Goal: Task Accomplishment & Management: Use online tool/utility

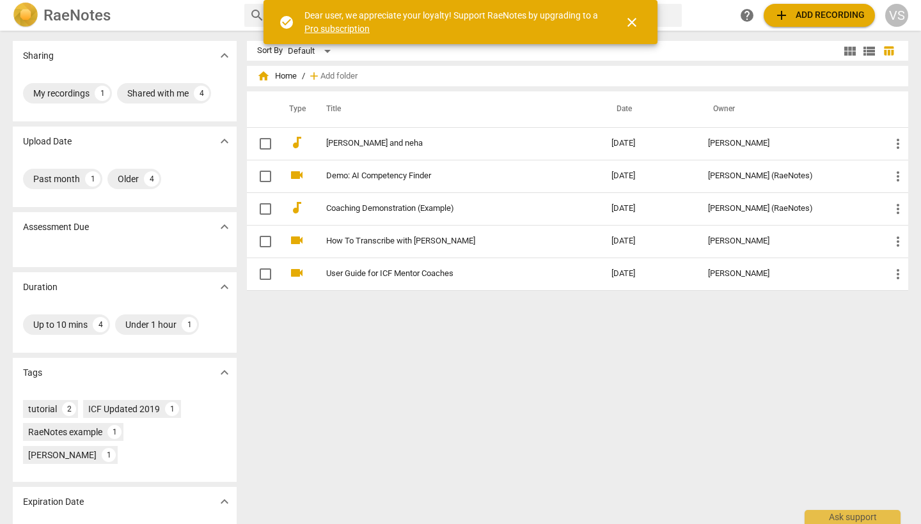
click at [564, 19] on div "VS" at bounding box center [896, 15] width 23 height 23
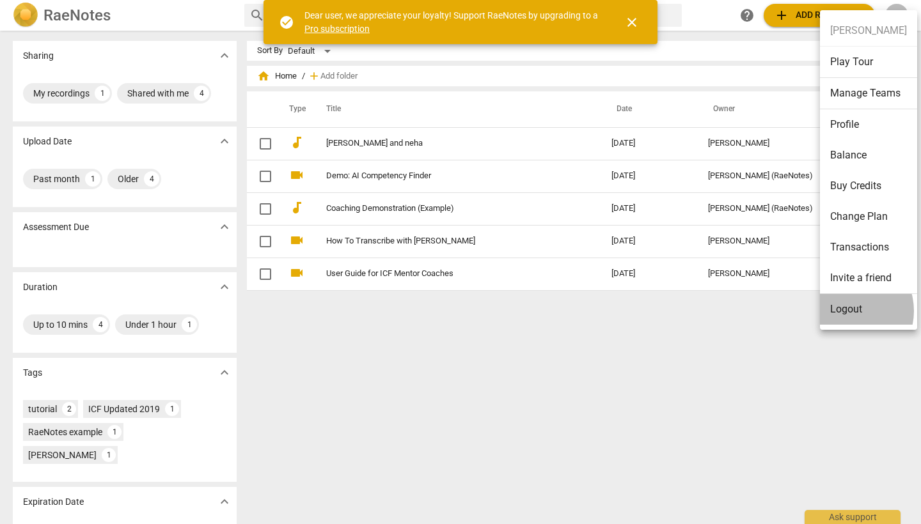
click at [564, 311] on li "Logout" at bounding box center [868, 309] width 97 height 31
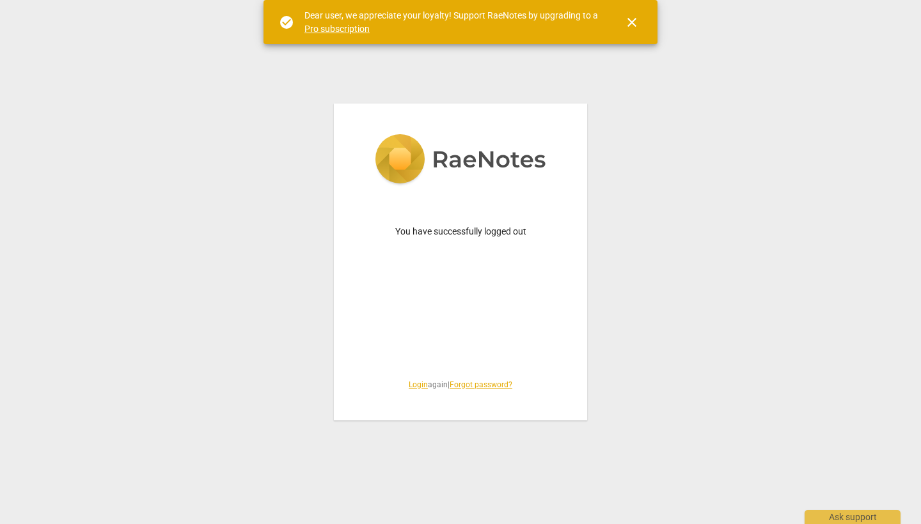
click at [417, 387] on link "Login" at bounding box center [418, 384] width 19 height 9
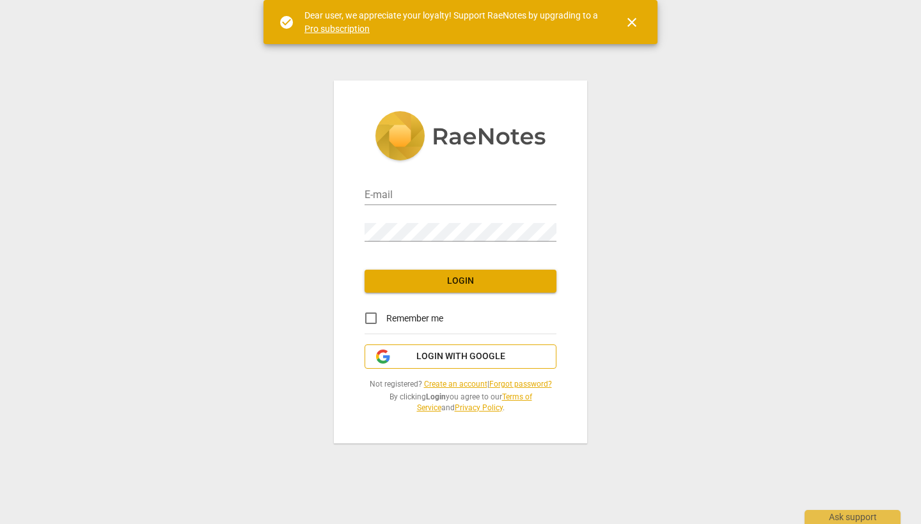
click at [496, 360] on span "Login with Google" at bounding box center [460, 356] width 89 height 13
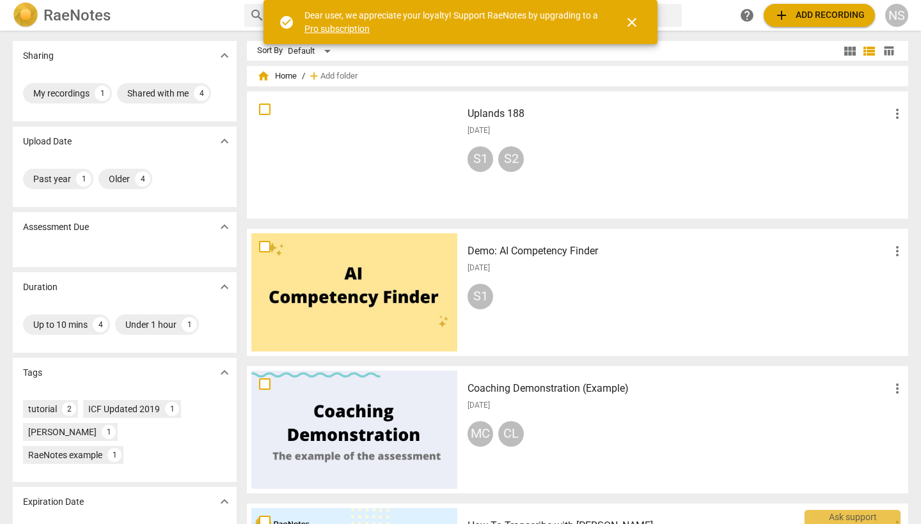
click at [473, 107] on h3 "Uplands 188" at bounding box center [678, 113] width 422 height 15
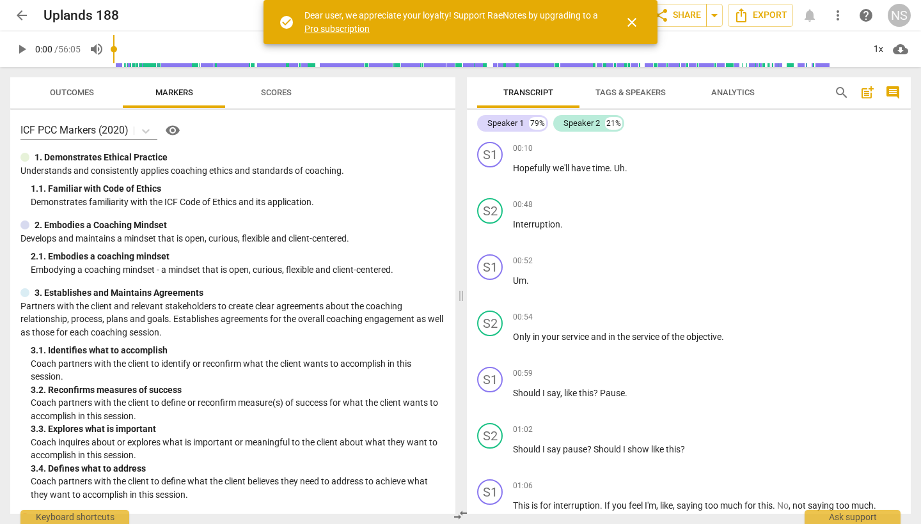
click at [270, 82] on button "Scores" at bounding box center [276, 92] width 102 height 31
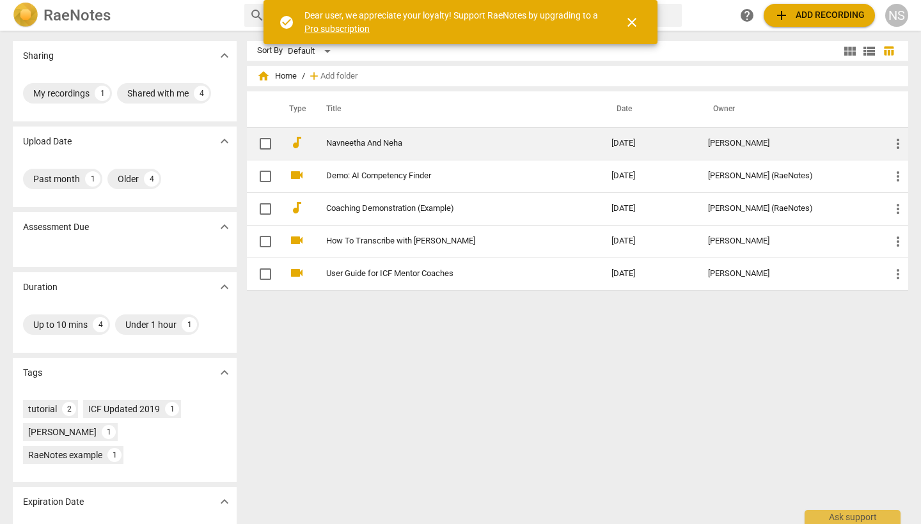
click at [403, 146] on link "Navneetha And Neha" at bounding box center [445, 144] width 239 height 10
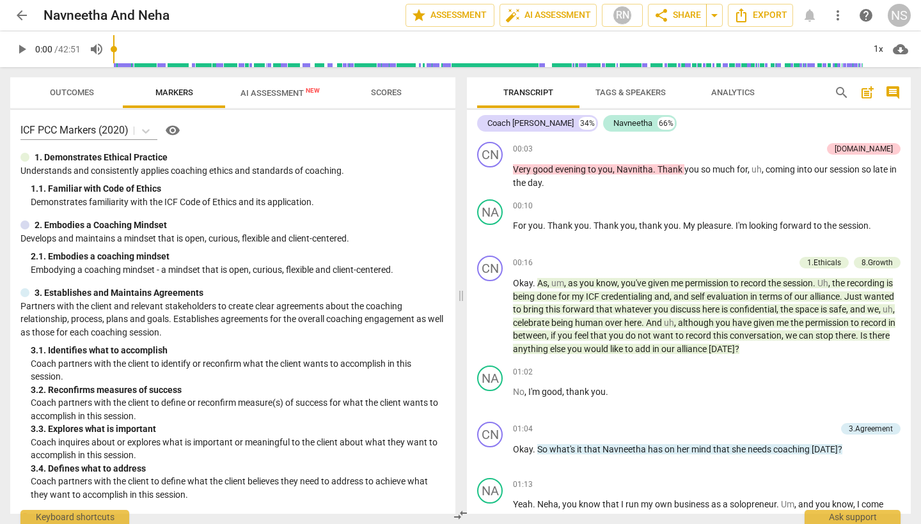
click at [288, 88] on span "AI Assessment New" at bounding box center [279, 93] width 79 height 10
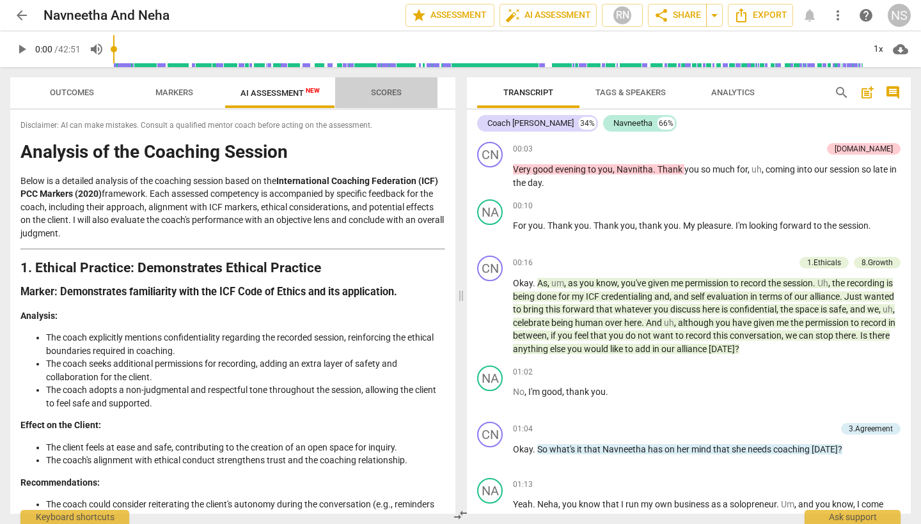
click at [387, 94] on span "Scores" at bounding box center [386, 93] width 31 height 10
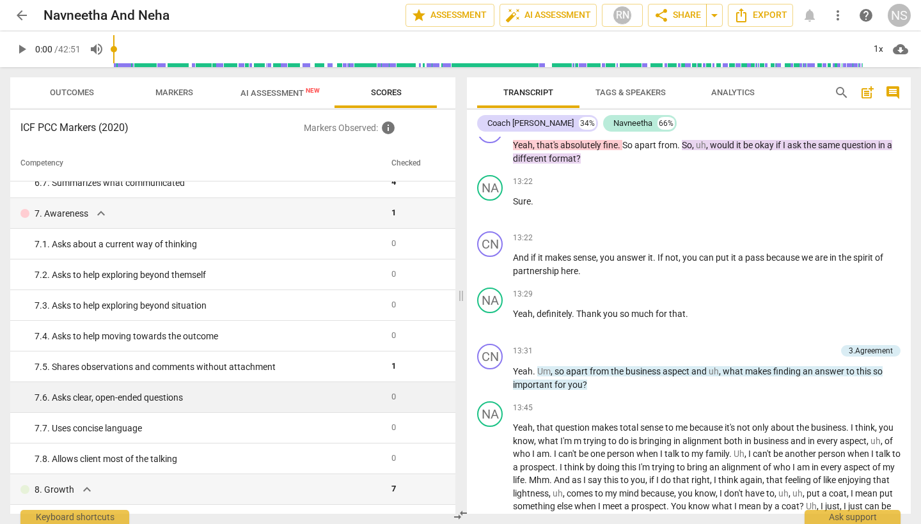
scroll to position [850, 0]
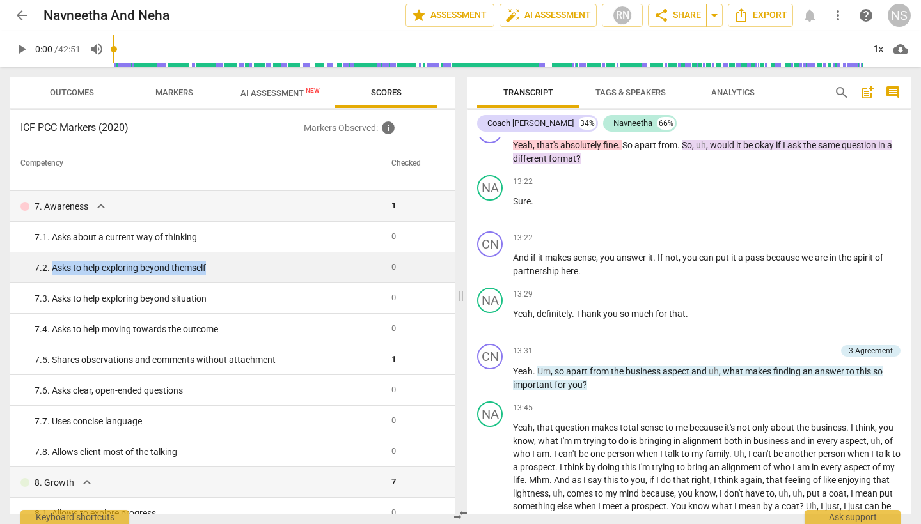
drag, startPoint x: 258, startPoint y: 269, endPoint x: 51, endPoint y: 268, distance: 206.5
click at [51, 265] on div "7. 2. Asks to help exploring beyond themself" at bounding box center [208, 268] width 347 height 13
copy div "Asks to help exploring beyond themself"
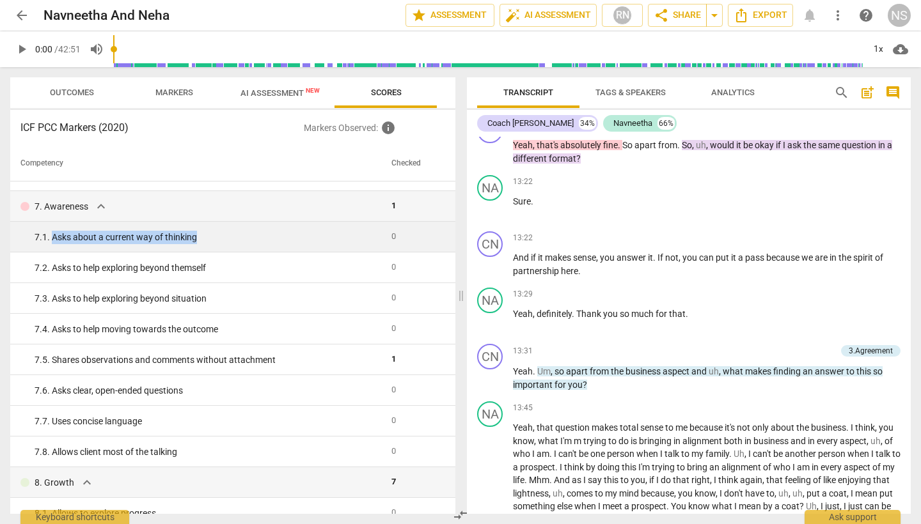
drag, startPoint x: 224, startPoint y: 239, endPoint x: 51, endPoint y: 232, distance: 173.4
click at [51, 232] on div "7. 1. Asks about a current way of thinking" at bounding box center [208, 237] width 347 height 13
copy div "Asks about a current way of thinking"
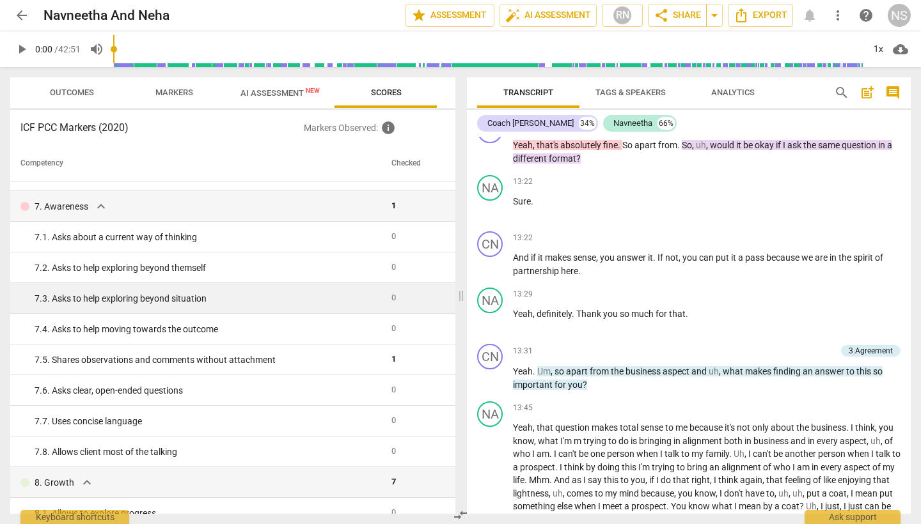
click at [226, 300] on div "7. 3. Asks to help exploring beyond situation" at bounding box center [208, 298] width 347 height 13
drag, startPoint x: 214, startPoint y: 297, endPoint x: 47, endPoint y: 299, distance: 166.9
click at [47, 299] on div "7. 3. Asks to help exploring beyond situation" at bounding box center [208, 298] width 347 height 13
copy div ". Asks to help exploring beyond situation"
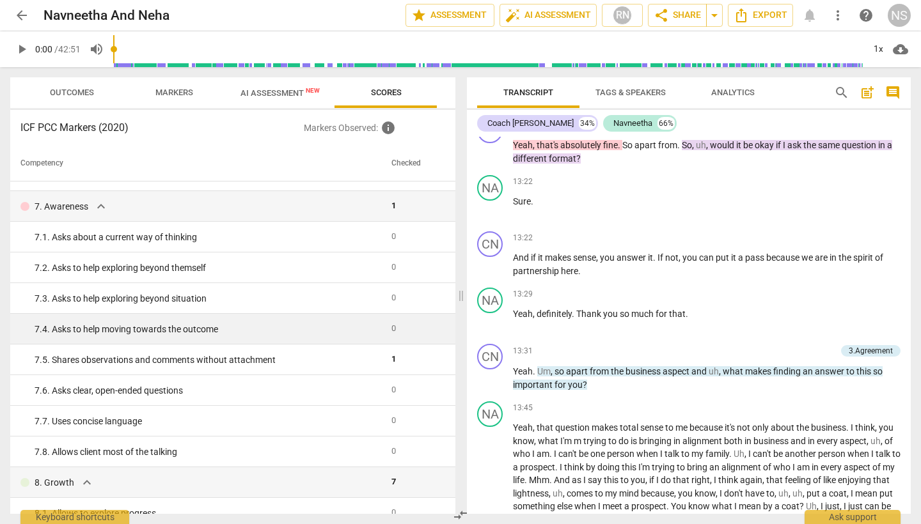
click at [304, 336] on td "7. 4. Asks to help moving towards the outcome" at bounding box center [198, 329] width 376 height 31
drag, startPoint x: 274, startPoint y: 324, endPoint x: 51, endPoint y: 326, distance: 223.8
click at [51, 326] on div "7. 4. Asks to help moving towards the outcome" at bounding box center [208, 329] width 347 height 13
copy div "Asks to help moving towards the outcome"
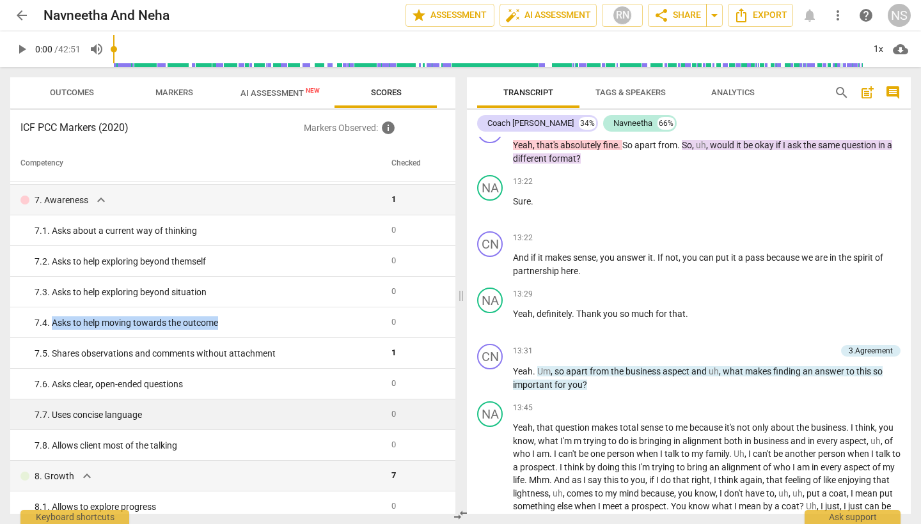
scroll to position [852, 0]
